Goal: Task Accomplishment & Management: Use online tool/utility

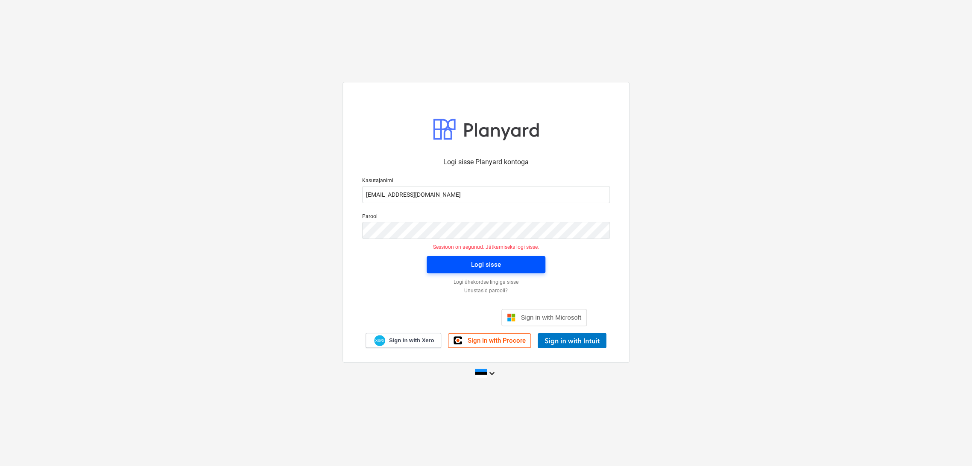
click at [477, 267] on div "Logi sisse" at bounding box center [486, 264] width 30 height 11
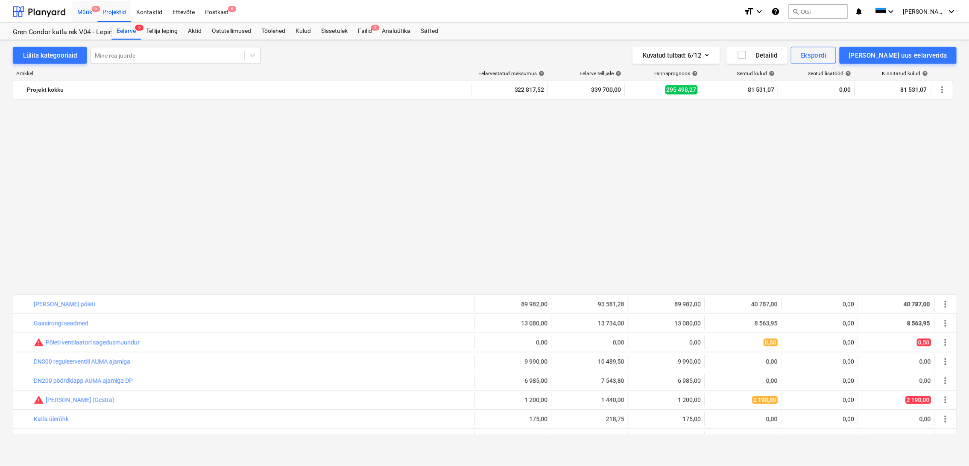
scroll to position [586, 0]
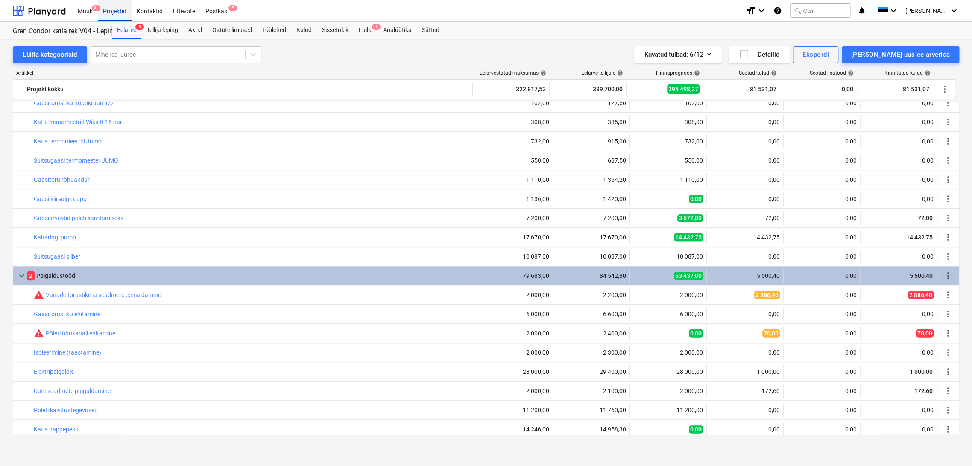
click at [117, 12] on div "Projektid" at bounding box center [115, 11] width 34 height 22
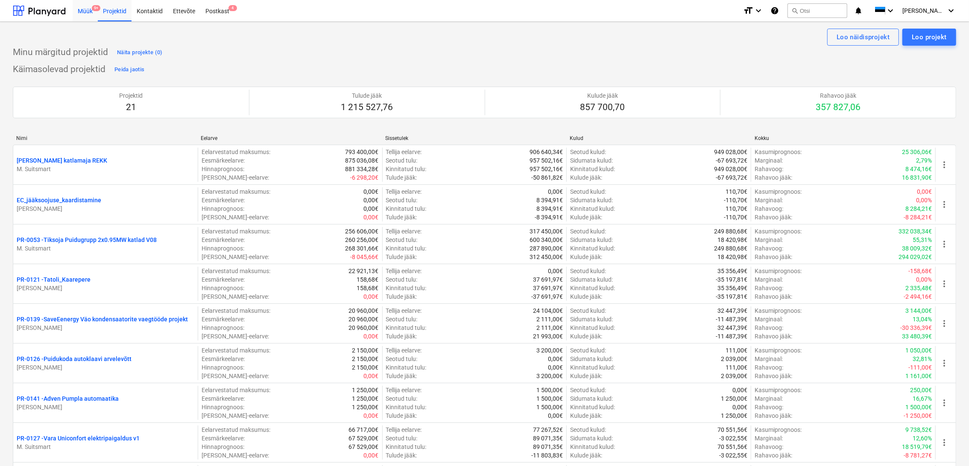
click at [87, 6] on div "Müük 9+" at bounding box center [85, 11] width 25 height 22
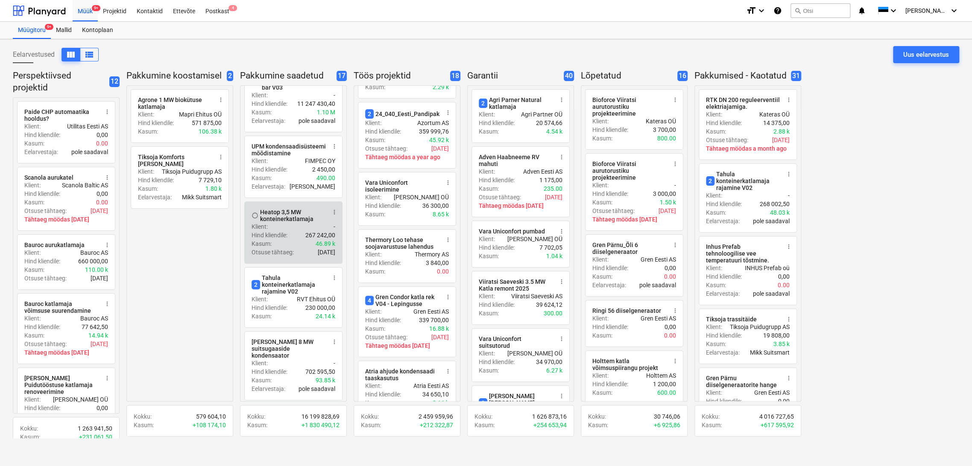
scroll to position [47, 0]
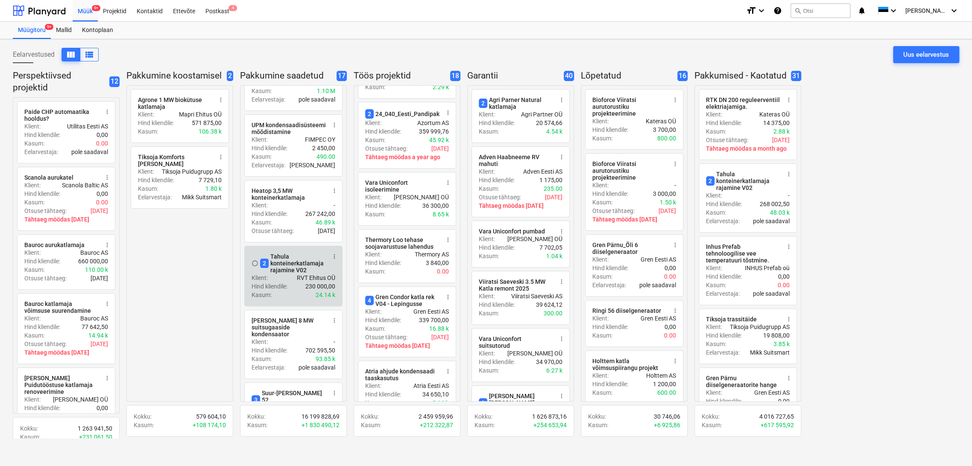
click at [335, 253] on span "more_vert" at bounding box center [334, 256] width 7 height 7
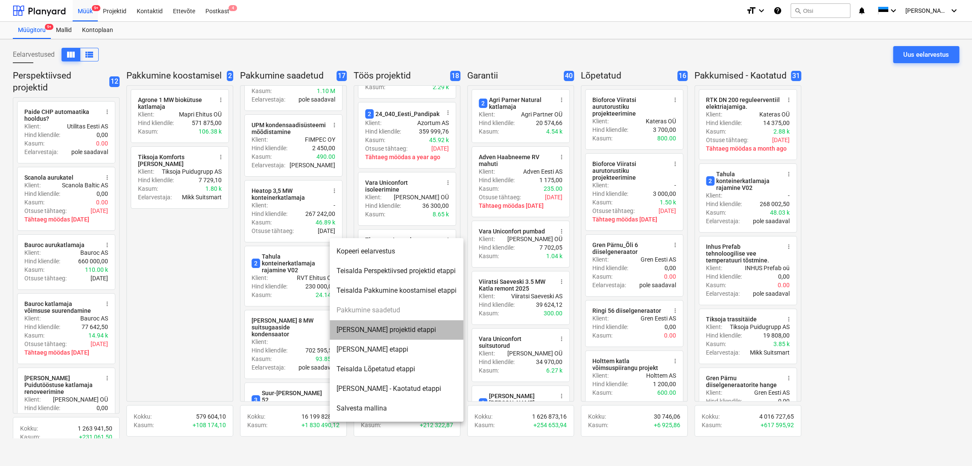
click at [388, 331] on li "[PERSON_NAME] projektid etappi" at bounding box center [397, 330] width 134 height 20
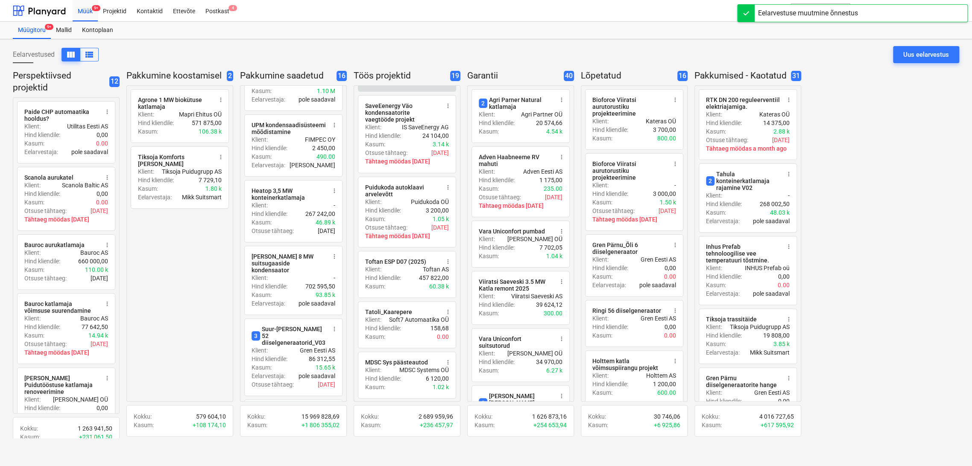
scroll to position [539, 0]
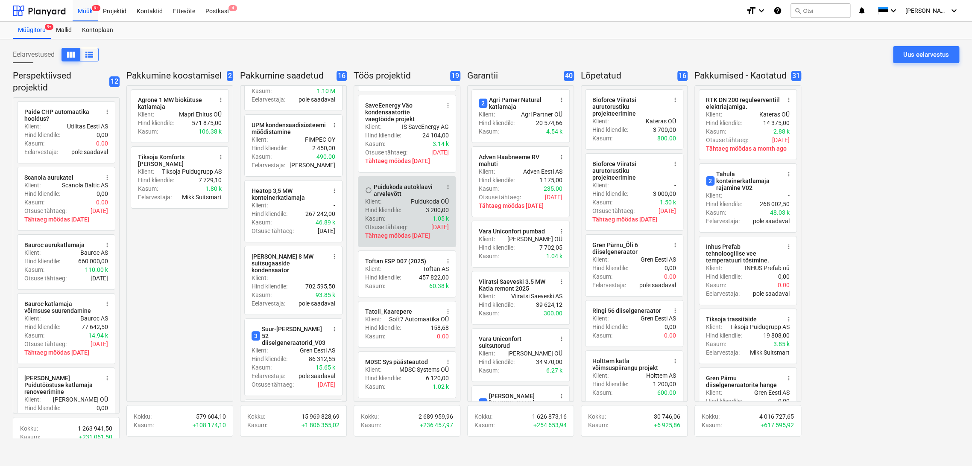
click at [446, 187] on span "more_vert" at bounding box center [448, 187] width 7 height 7
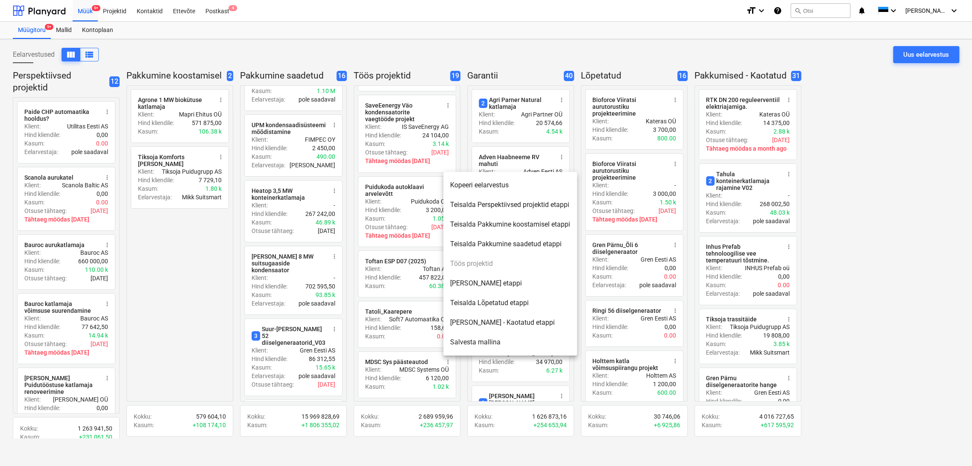
click at [501, 303] on li "Teisalda Lõpetatud etappi" at bounding box center [510, 303] width 134 height 20
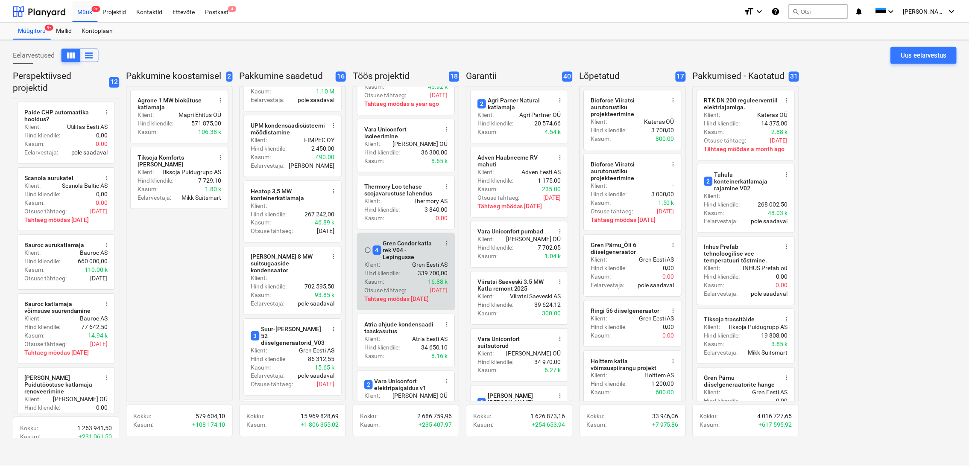
scroll to position [0, 0]
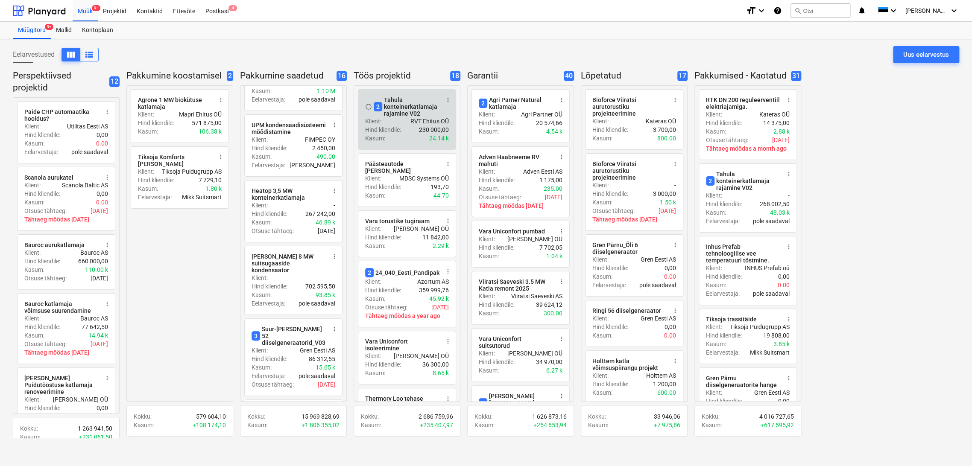
click at [414, 108] on div "2 Tahula konteinerkatlamaja rajamine V02" at bounding box center [407, 107] width 66 height 21
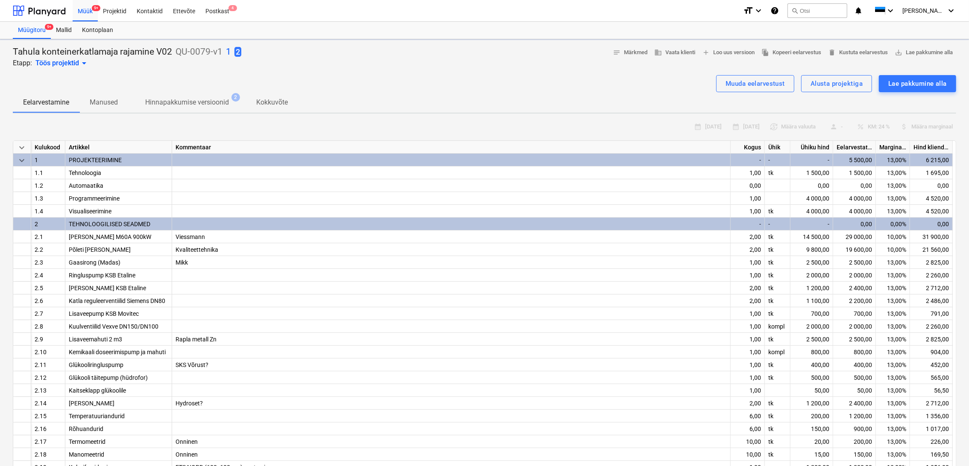
type textarea "x"
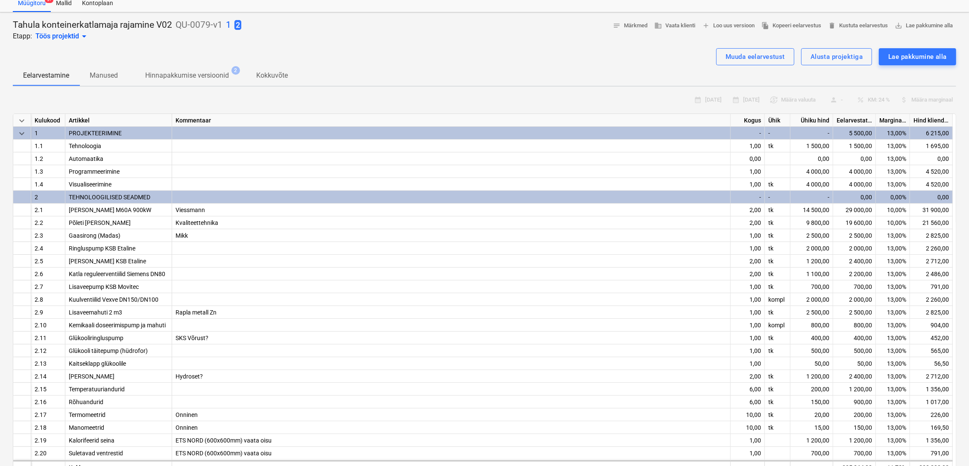
scroll to position [3, 0]
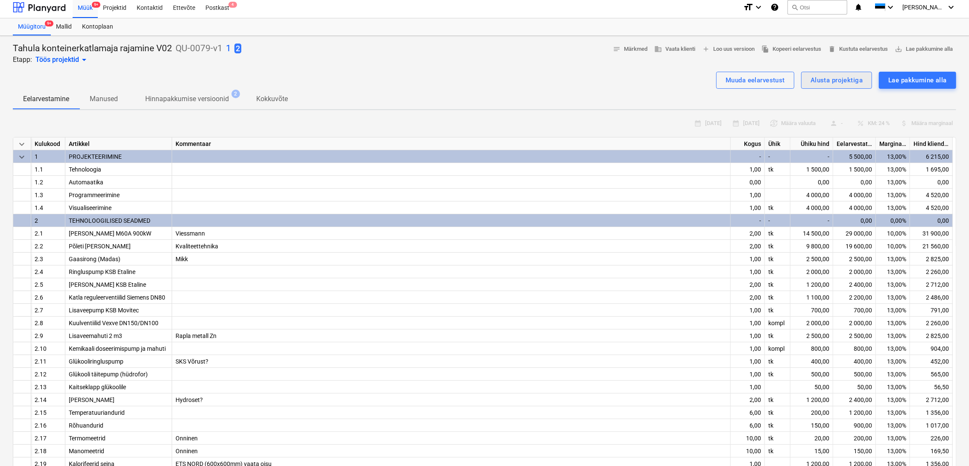
click at [829, 80] on div "Alusta projektiga" at bounding box center [837, 80] width 52 height 11
